Goal: Task Accomplishment & Management: Manage account settings

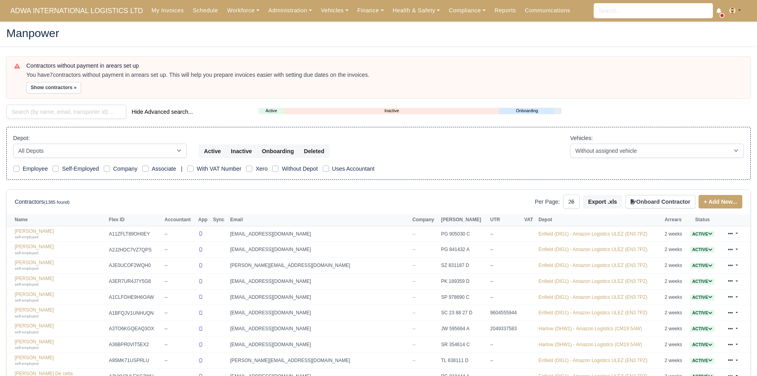
select select "25"
click at [408, 11] on link "Health & Safety" at bounding box center [416, 10] width 56 height 15
click at [445, 10] on link "Compliance" at bounding box center [467, 10] width 46 height 15
click at [354, 12] on link "Finance" at bounding box center [370, 10] width 35 height 15
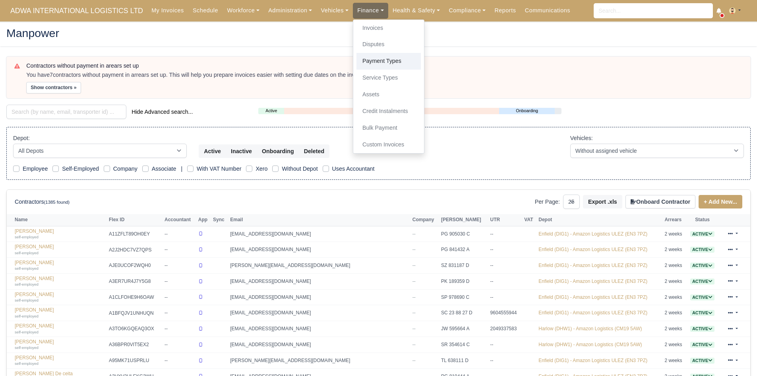
click at [370, 63] on link "Payment Types" at bounding box center [388, 61] width 64 height 17
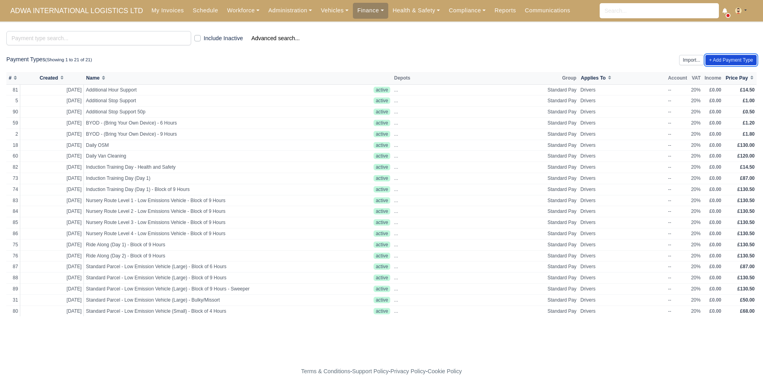
click at [719, 58] on link "+ Add Payment Type" at bounding box center [730, 60] width 51 height 10
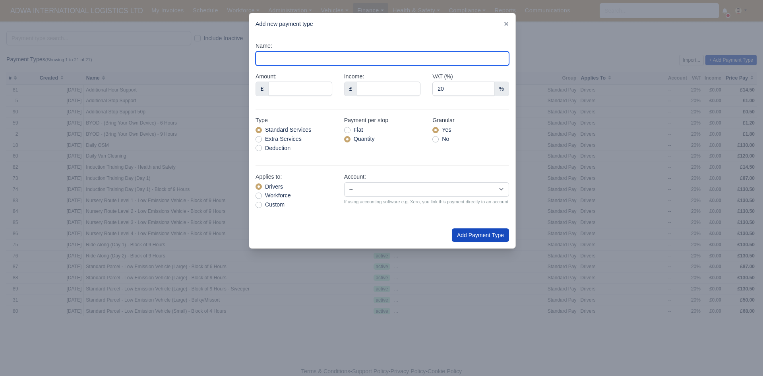
click at [321, 59] on input "Name:" at bounding box center [382, 58] width 254 height 14
type input "v"
type input "Van Washing"
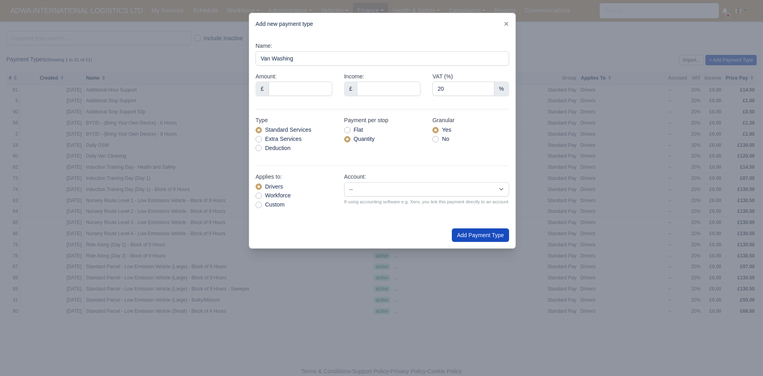
click at [311, 81] on div "Amount: £" at bounding box center [293, 84] width 77 height 24
click at [306, 94] on input "Amount:" at bounding box center [301, 88] width 64 height 14
type input "15.00"
click at [406, 144] on div "Payment per stop Flat Quantity" at bounding box center [382, 137] width 89 height 43
click at [470, 238] on button "Add Payment Type" at bounding box center [480, 235] width 57 height 14
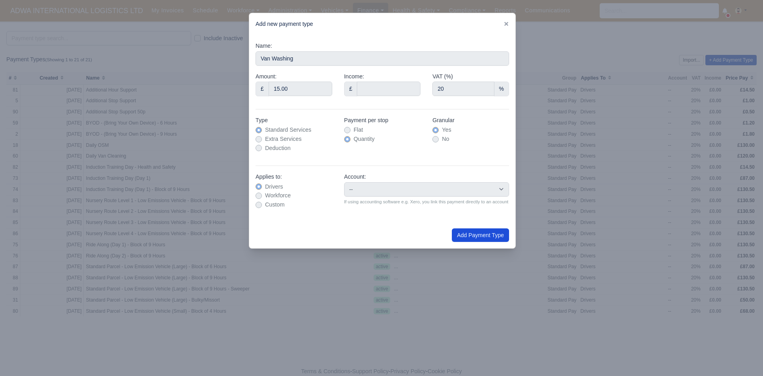
type input "0"
